Goal: Information Seeking & Learning: Learn about a topic

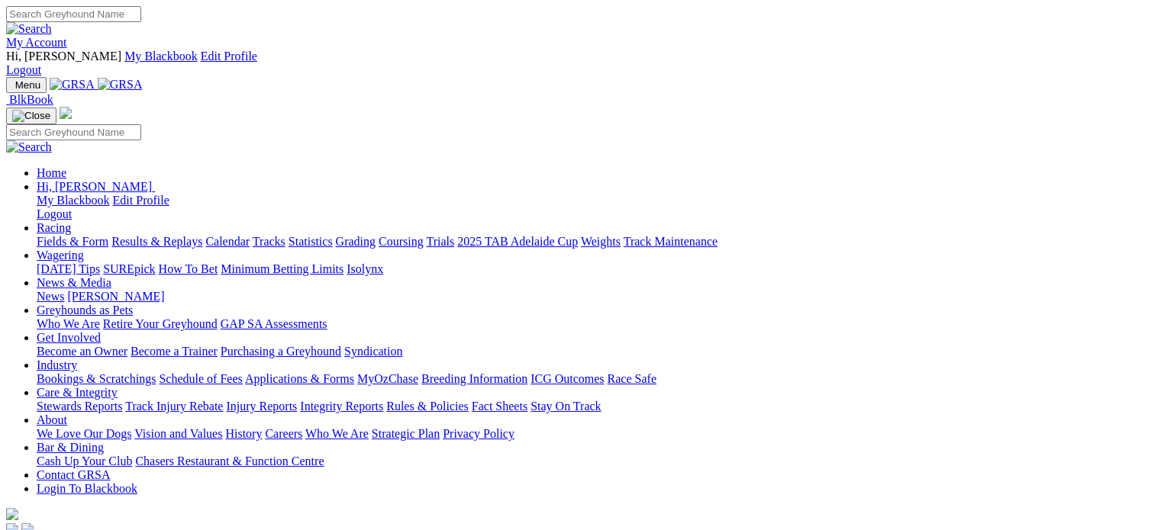
click at [71, 221] on link "Racing" at bounding box center [54, 227] width 34 height 13
drag, startPoint x: 0, startPoint y: 0, endPoint x: 268, endPoint y: 56, distance: 273.8
click at [71, 221] on link "Racing" at bounding box center [54, 227] width 34 height 13
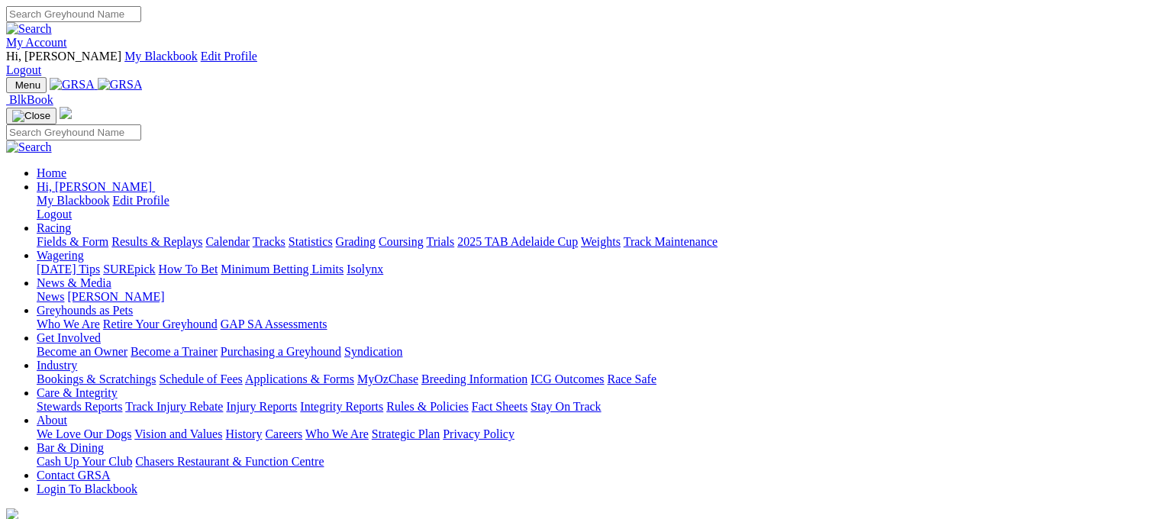
click at [47, 235] on link "Fields & Form" at bounding box center [73, 241] width 72 height 13
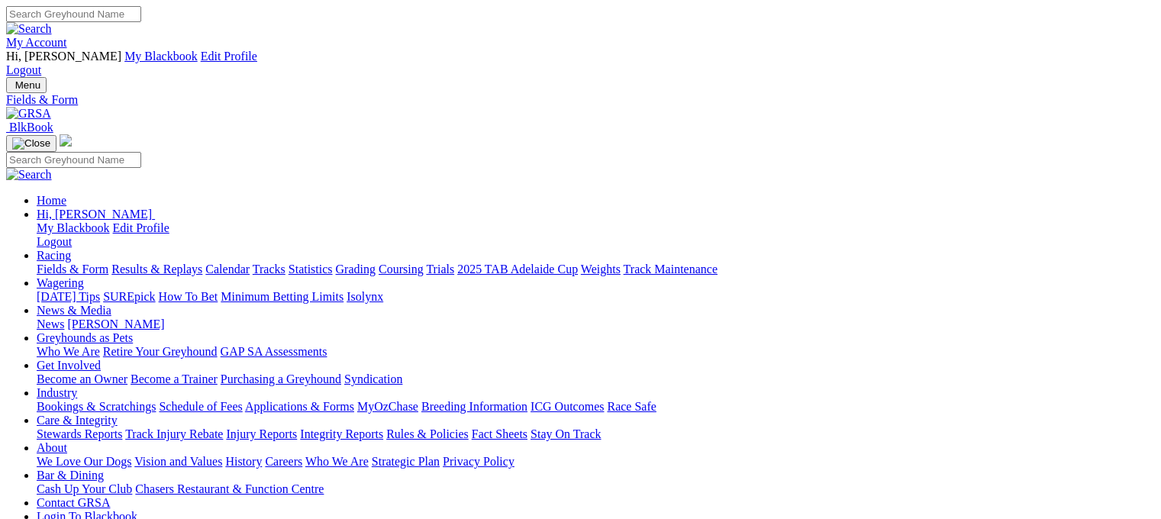
scroll to position [458, 0]
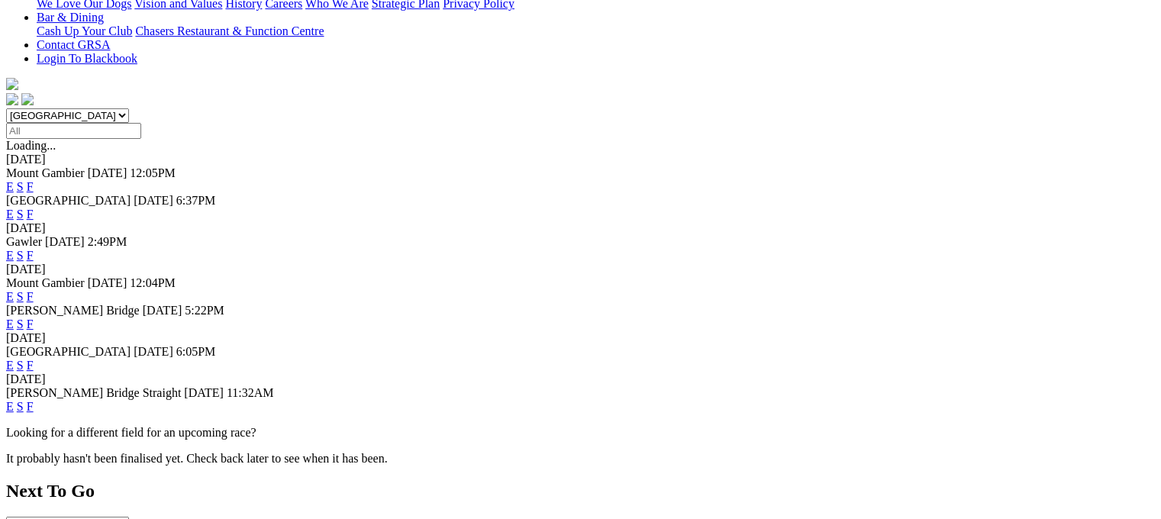
click at [14, 400] on link "E" at bounding box center [10, 406] width 8 height 13
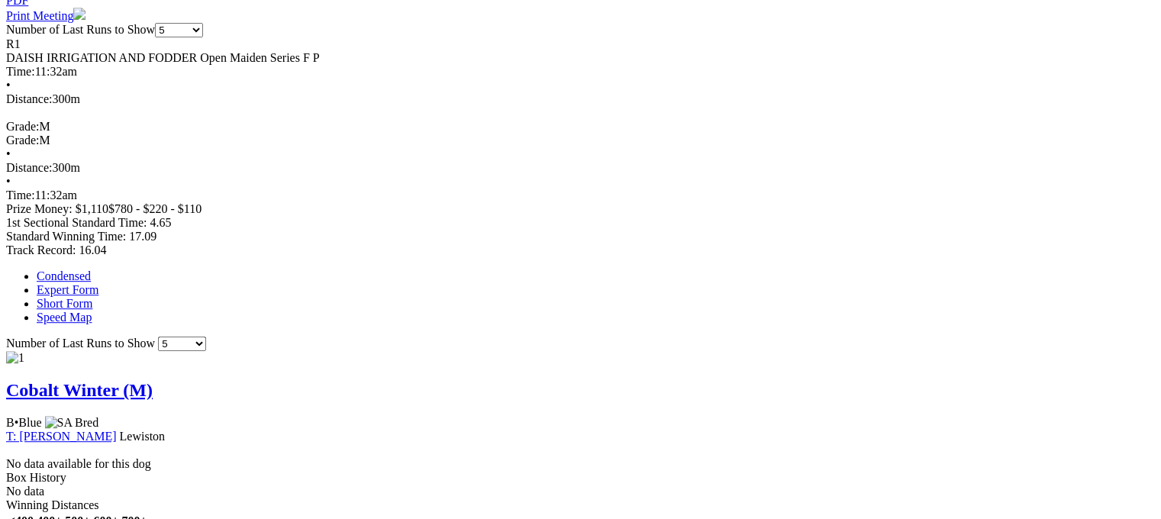
scroll to position [831, 0]
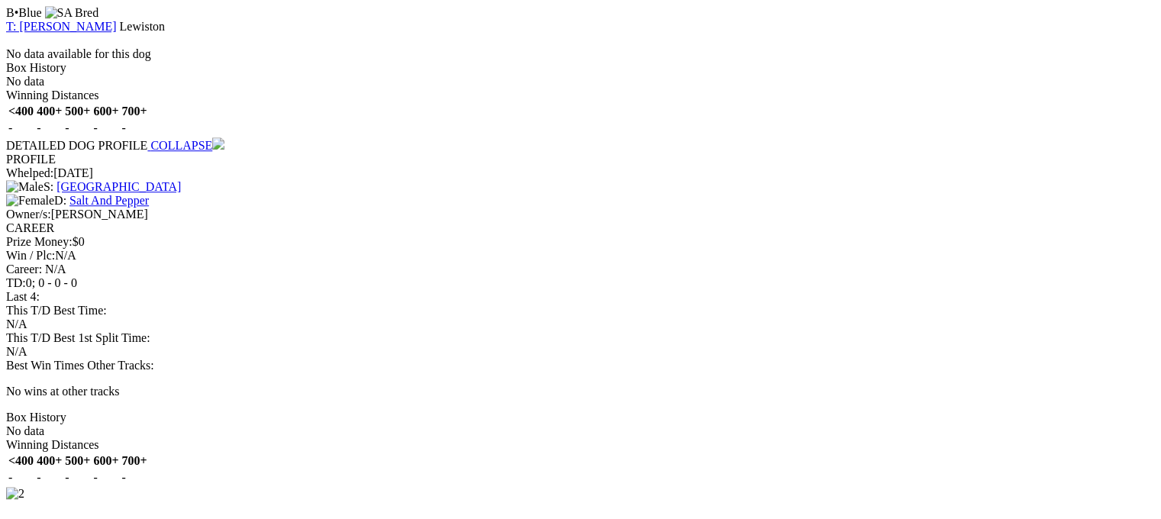
scroll to position [1450, 0]
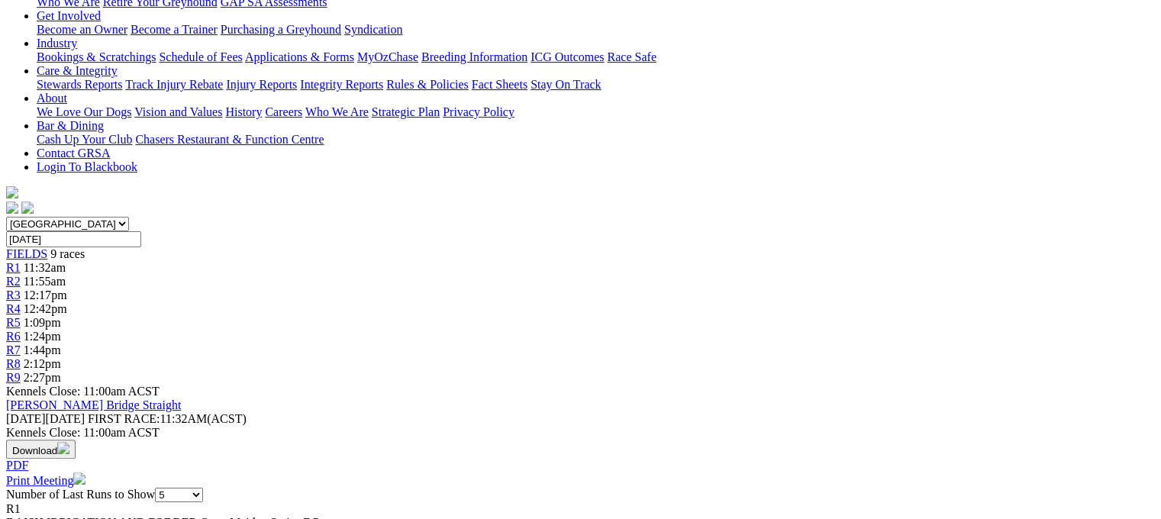
scroll to position [382, 0]
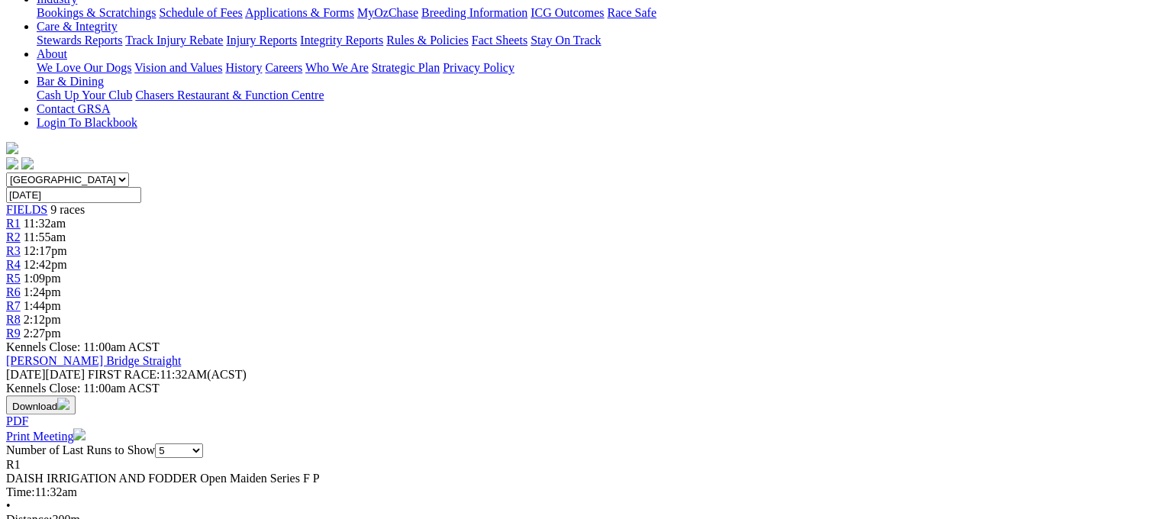
scroll to position [534, 0]
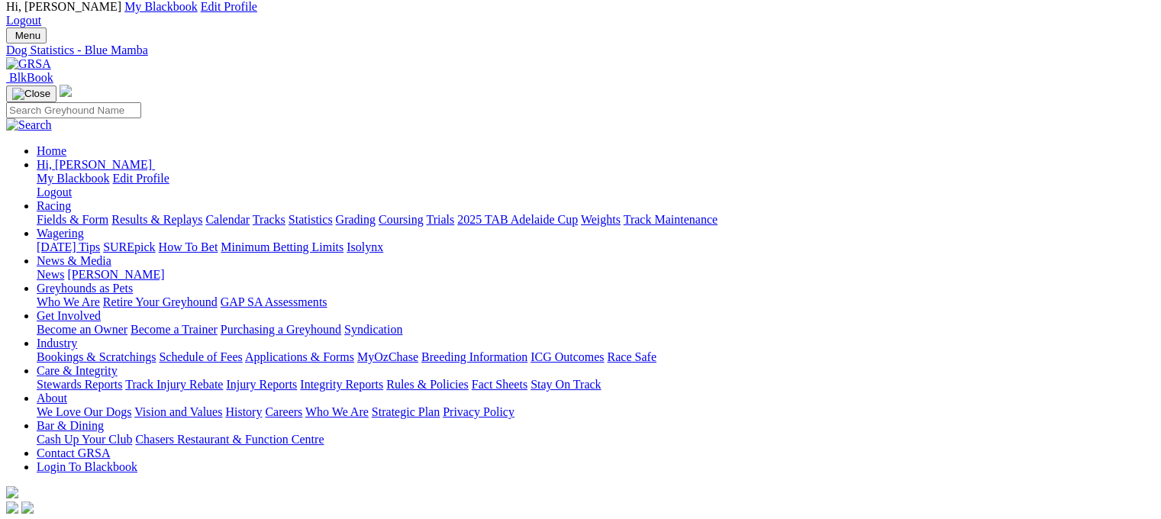
scroll to position [76, 0]
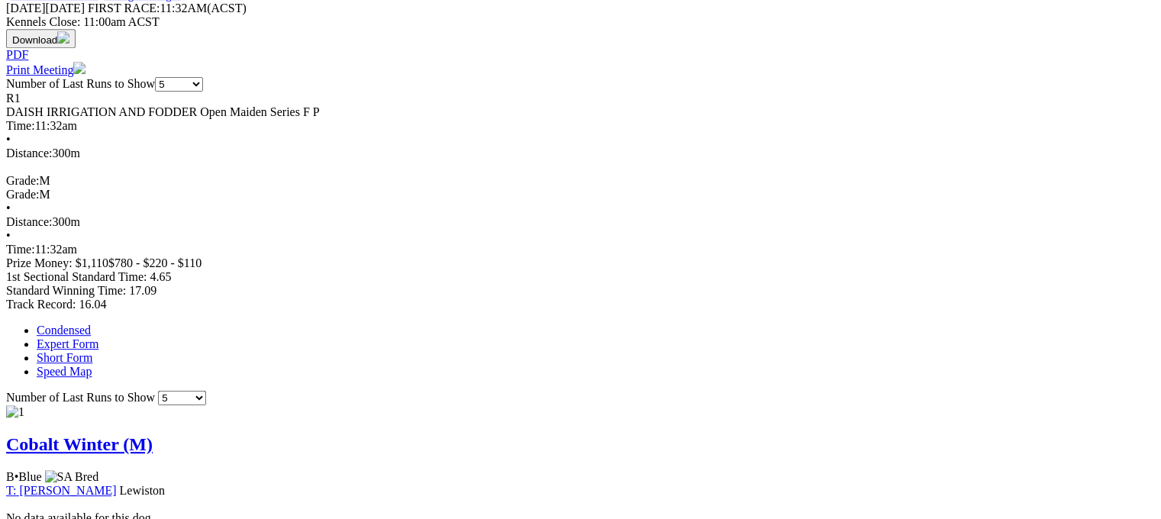
scroll to position [763, 0]
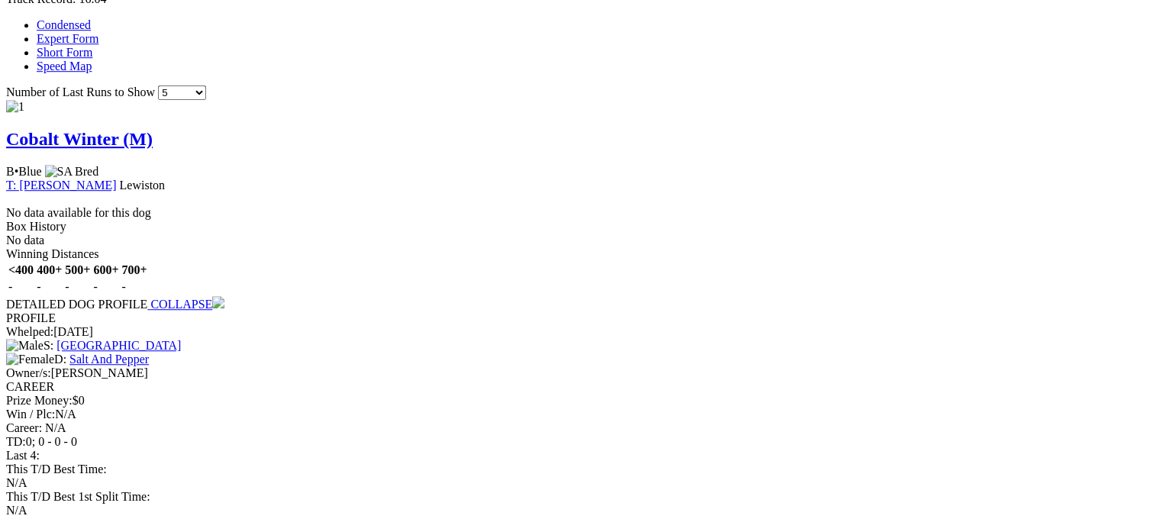
scroll to position [1068, 0]
